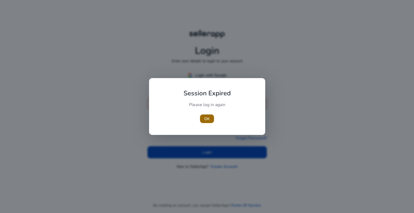
click at [206, 119] on span "OK" at bounding box center [206, 119] width 5 height 6
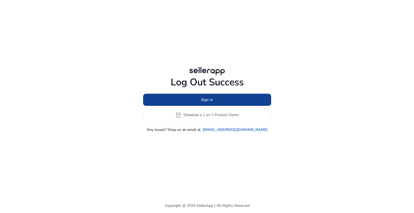
click at [212, 99] on span "Sign In" at bounding box center [207, 100] width 12 height 6
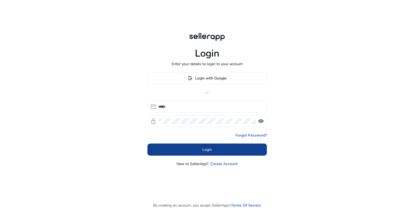
click at [216, 152] on span at bounding box center [206, 149] width 119 height 13
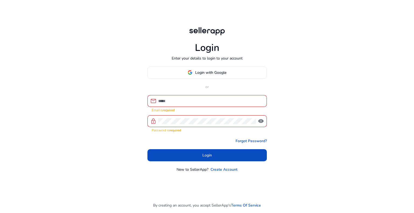
click at [217, 100] on input at bounding box center [210, 101] width 104 height 6
type input "**********"
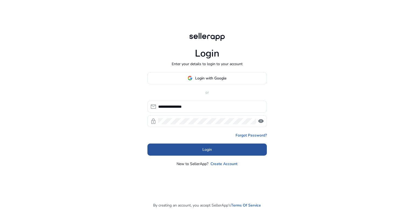
click at [212, 150] on span at bounding box center [206, 149] width 119 height 13
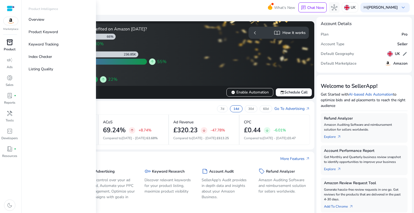
click at [10, 47] on p "Product" at bounding box center [10, 49] width 12 height 5
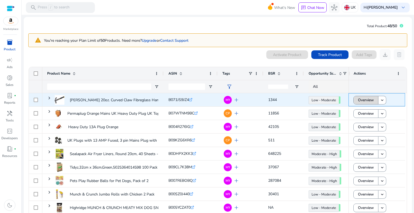
click at [366, 100] on span "Overview" at bounding box center [366, 100] width 16 height 11
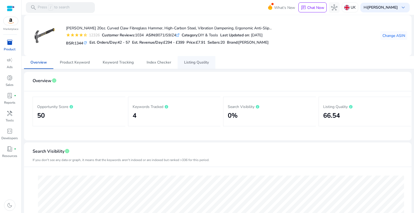
click at [194, 65] on span "Listing Quality" at bounding box center [196, 62] width 25 height 13
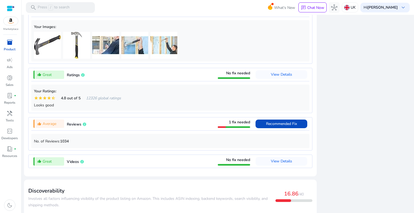
scroll to position [431, 0]
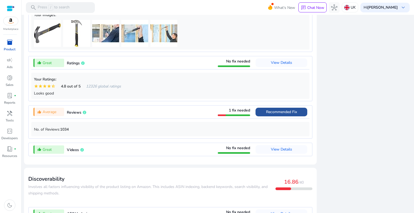
click at [271, 110] on span "Recommended Fix" at bounding box center [281, 112] width 31 height 9
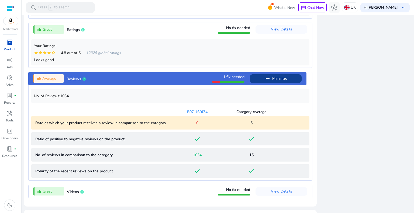
scroll to position [456, 0]
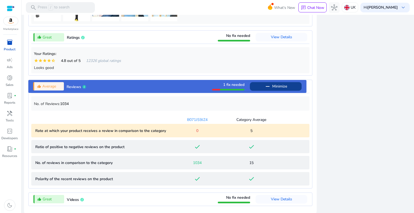
click at [276, 85] on span "Minimize" at bounding box center [279, 86] width 15 height 9
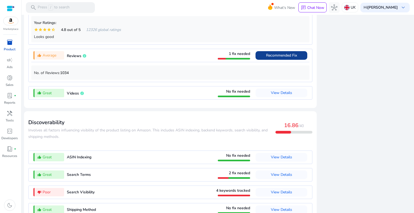
scroll to position [502, 0]
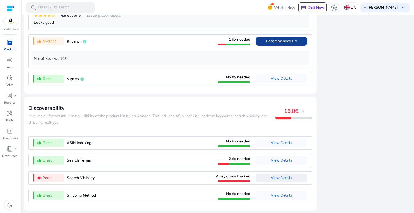
click at [281, 180] on span "View Details" at bounding box center [281, 177] width 21 height 5
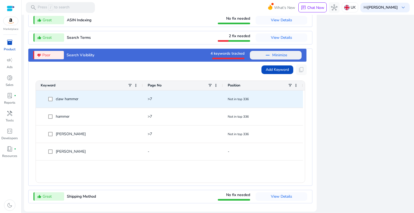
scroll to position [626, 0]
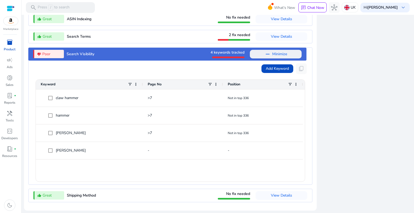
click at [274, 55] on span "Minimize" at bounding box center [279, 54] width 15 height 9
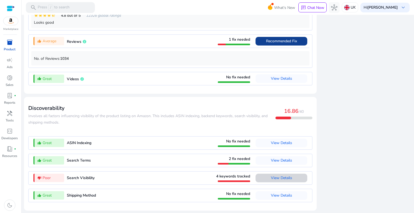
scroll to position [502, 0]
click at [272, 178] on span "View Details" at bounding box center [281, 177] width 21 height 5
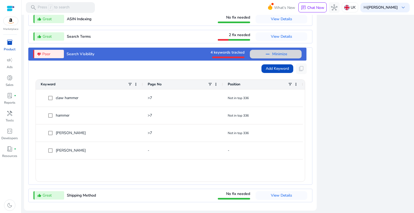
click at [272, 55] on span "Minimize" at bounding box center [279, 54] width 15 height 9
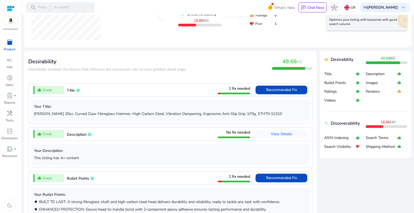
scroll to position [152, 0]
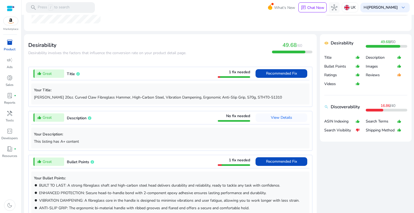
click at [355, 129] on mat-icon "thumb_down_alt" at bounding box center [357, 130] width 4 height 9
click at [340, 130] on p "Search Visibility" at bounding box center [339, 130] width 31 height 5
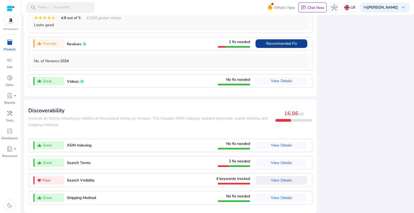
scroll to position [502, 0]
